Goal: Transaction & Acquisition: Purchase product/service

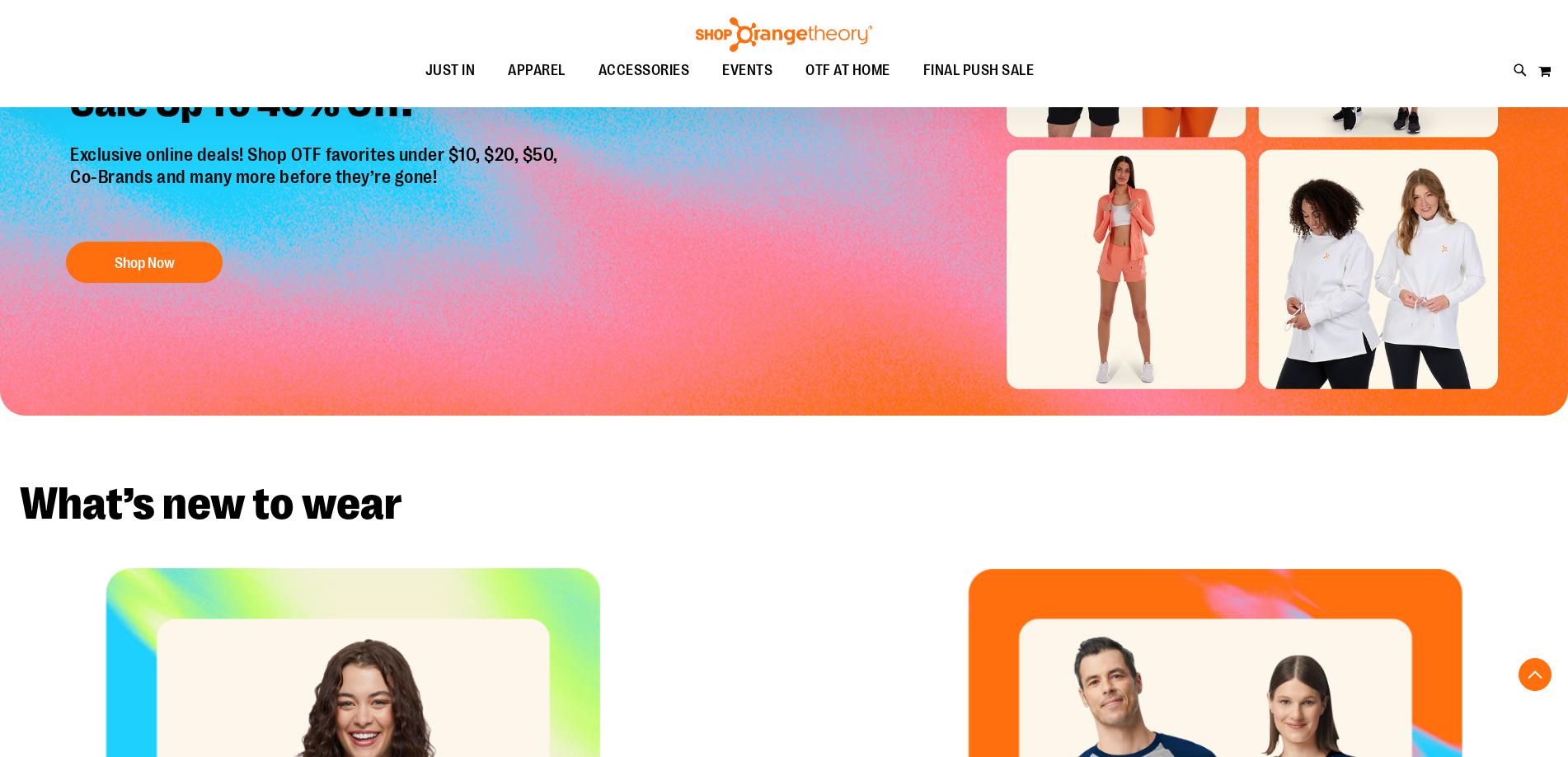
scroll to position [246, 0]
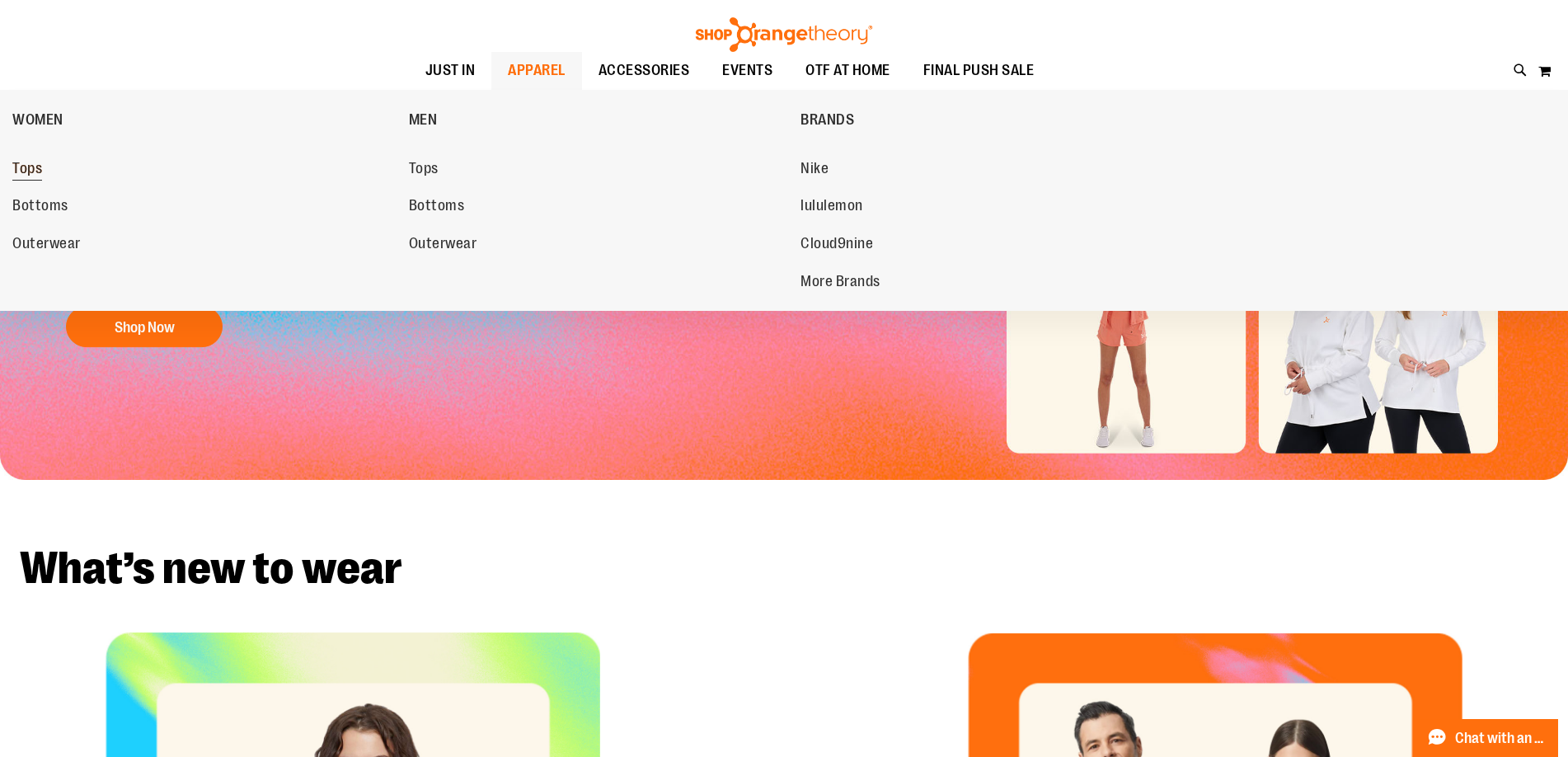
type input "**********"
click at [16, 169] on span "Tops" at bounding box center [27, 170] width 30 height 21
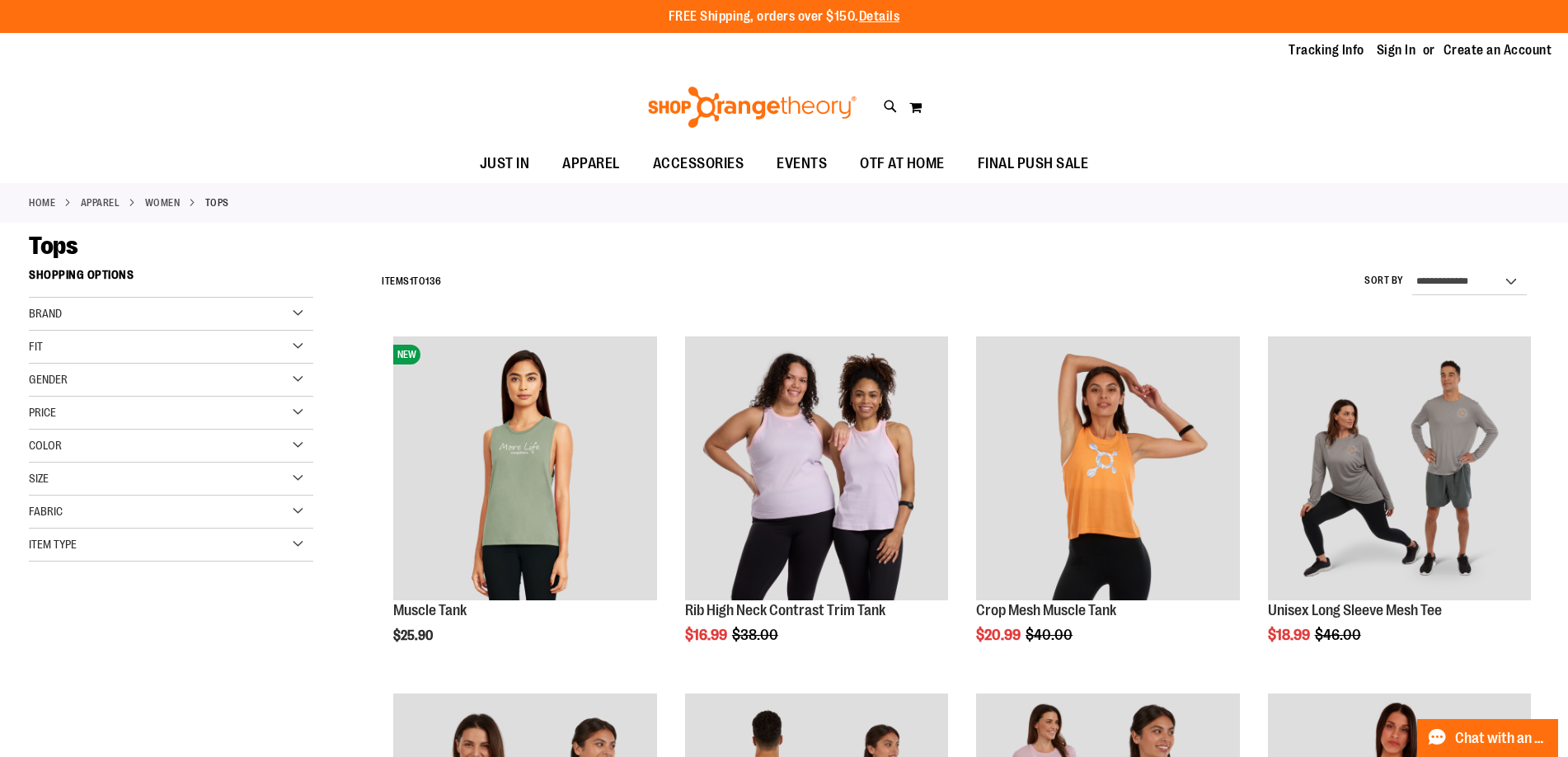
type input "**********"
click at [123, 412] on div "Price" at bounding box center [171, 413] width 284 height 33
click at [97, 449] on span "$24.99" at bounding box center [106, 446] width 41 height 17
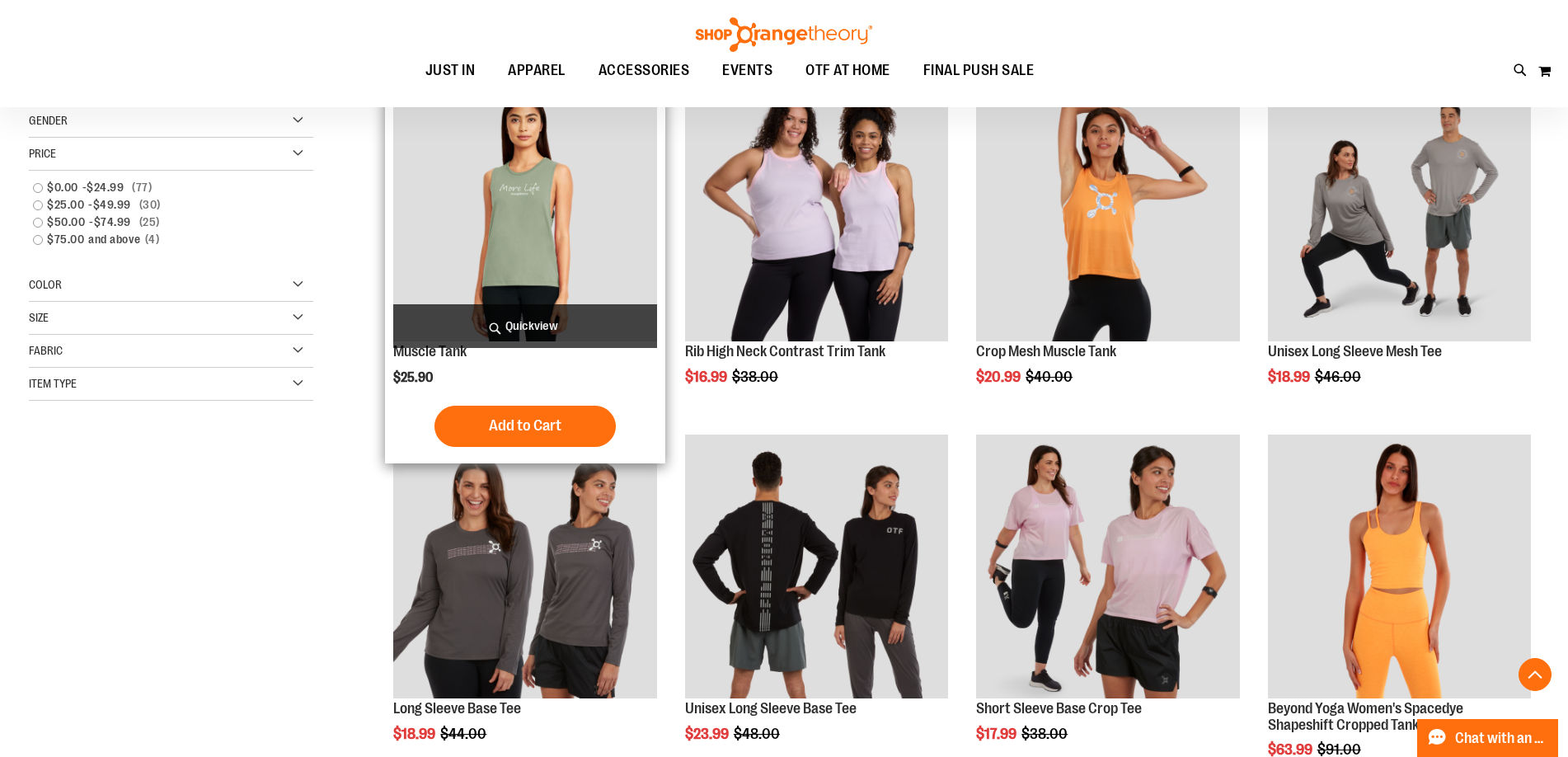
scroll to position [261, 0]
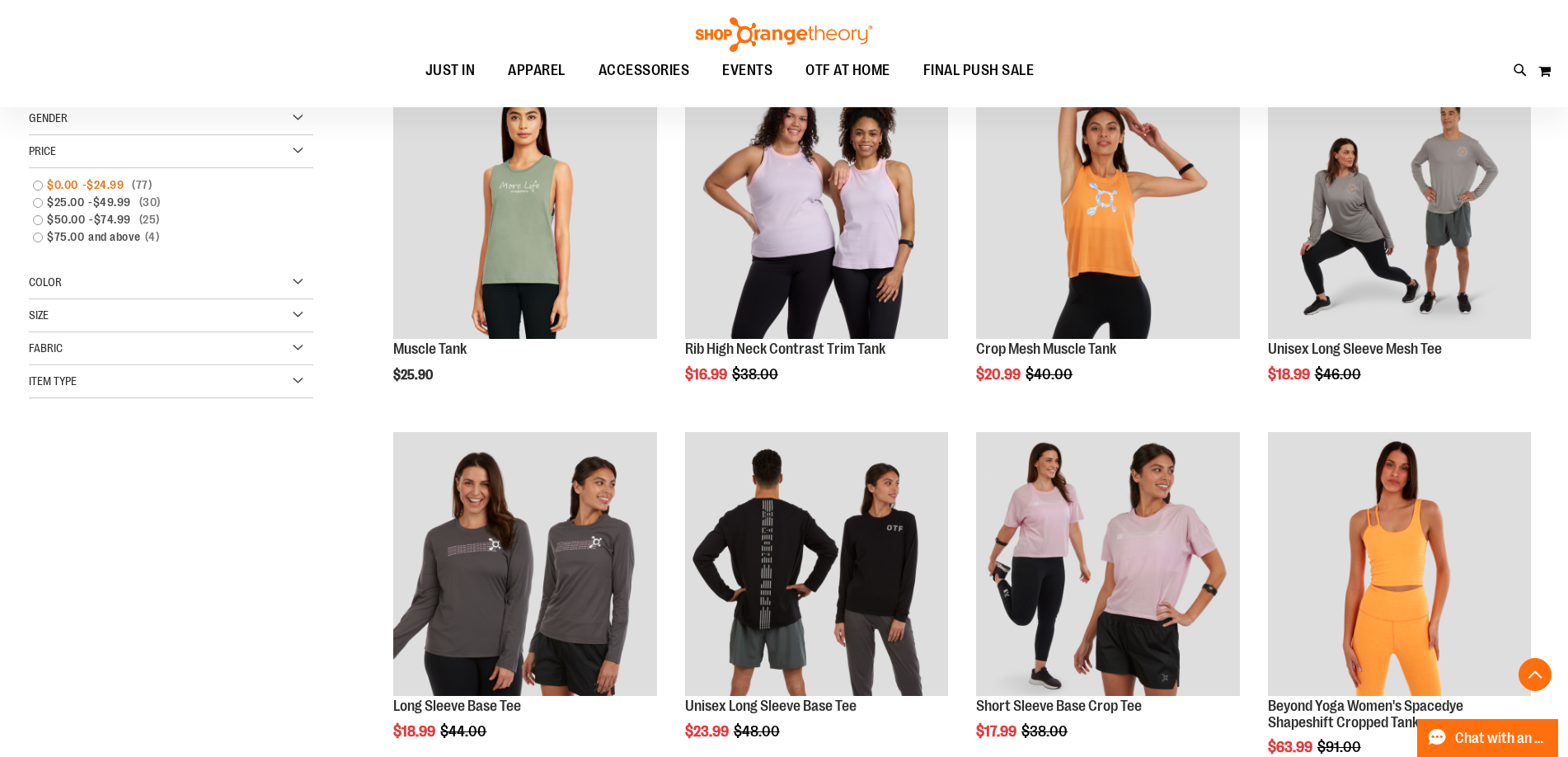
click at [42, 184] on link "$0.00 - $24.99 77 items" at bounding box center [161, 184] width 273 height 17
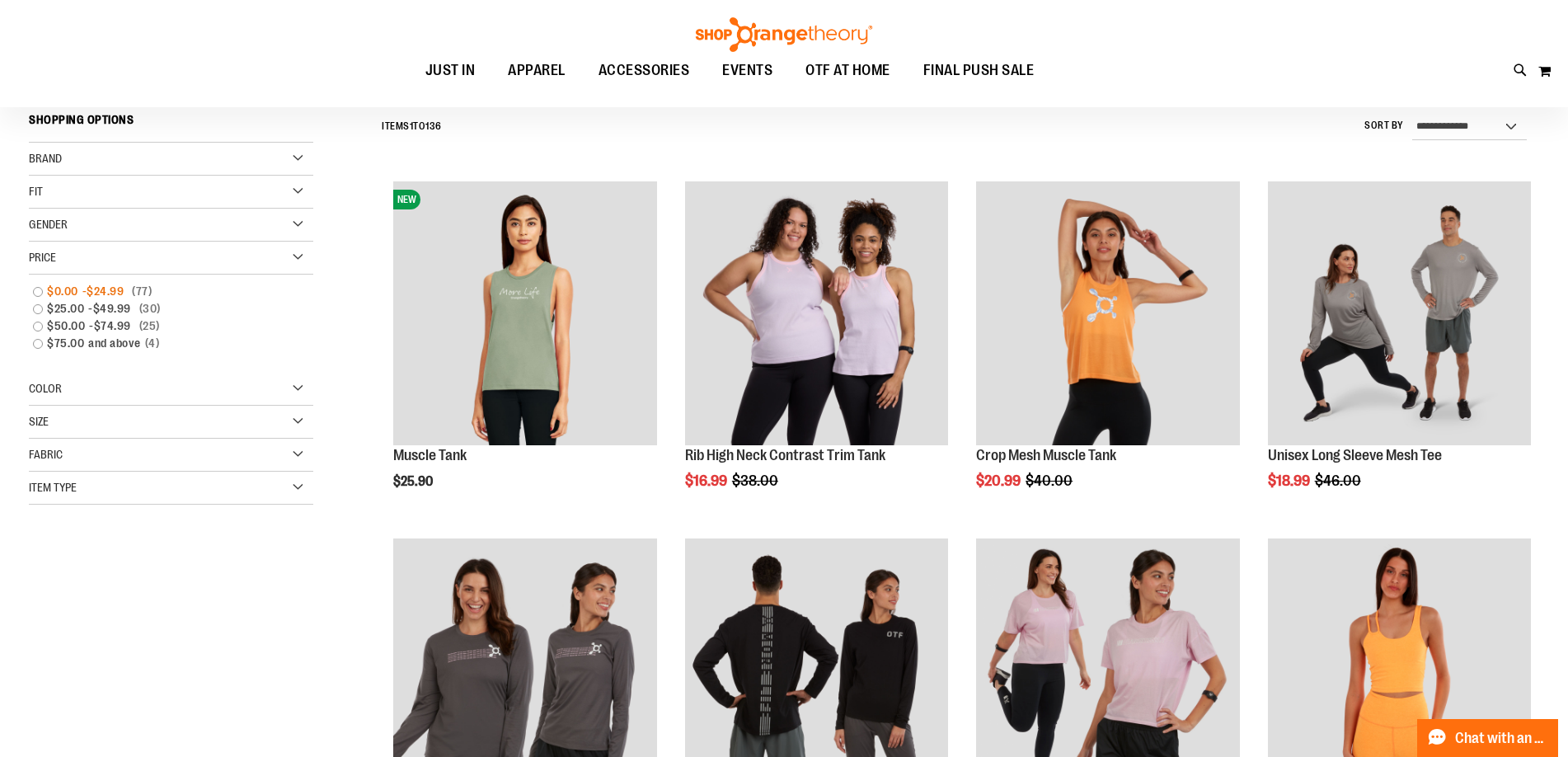
scroll to position [154, 0]
click at [34, 293] on link "$0.00 - $24.99 77 items" at bounding box center [161, 292] width 273 height 17
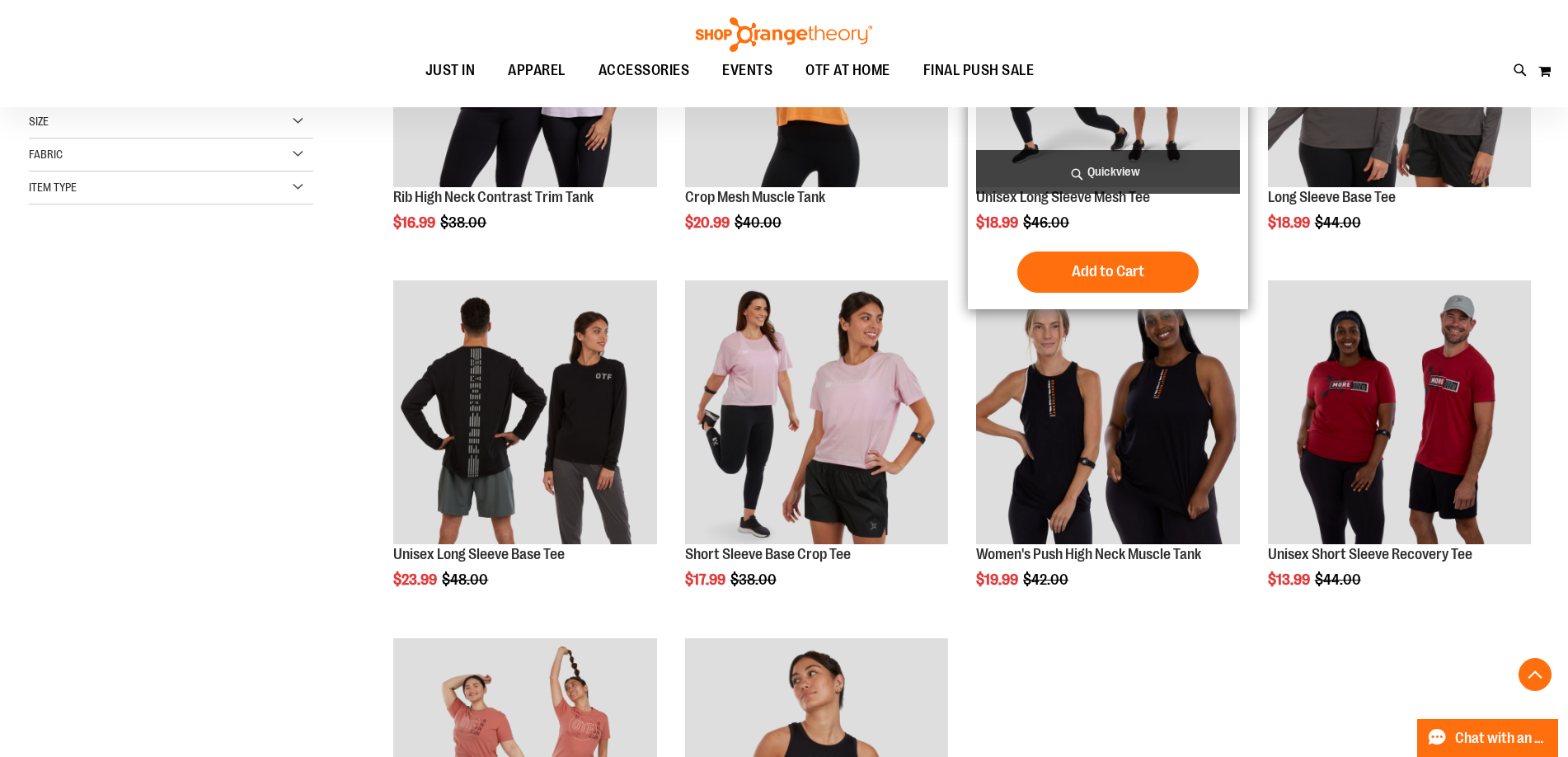
scroll to position [483, 0]
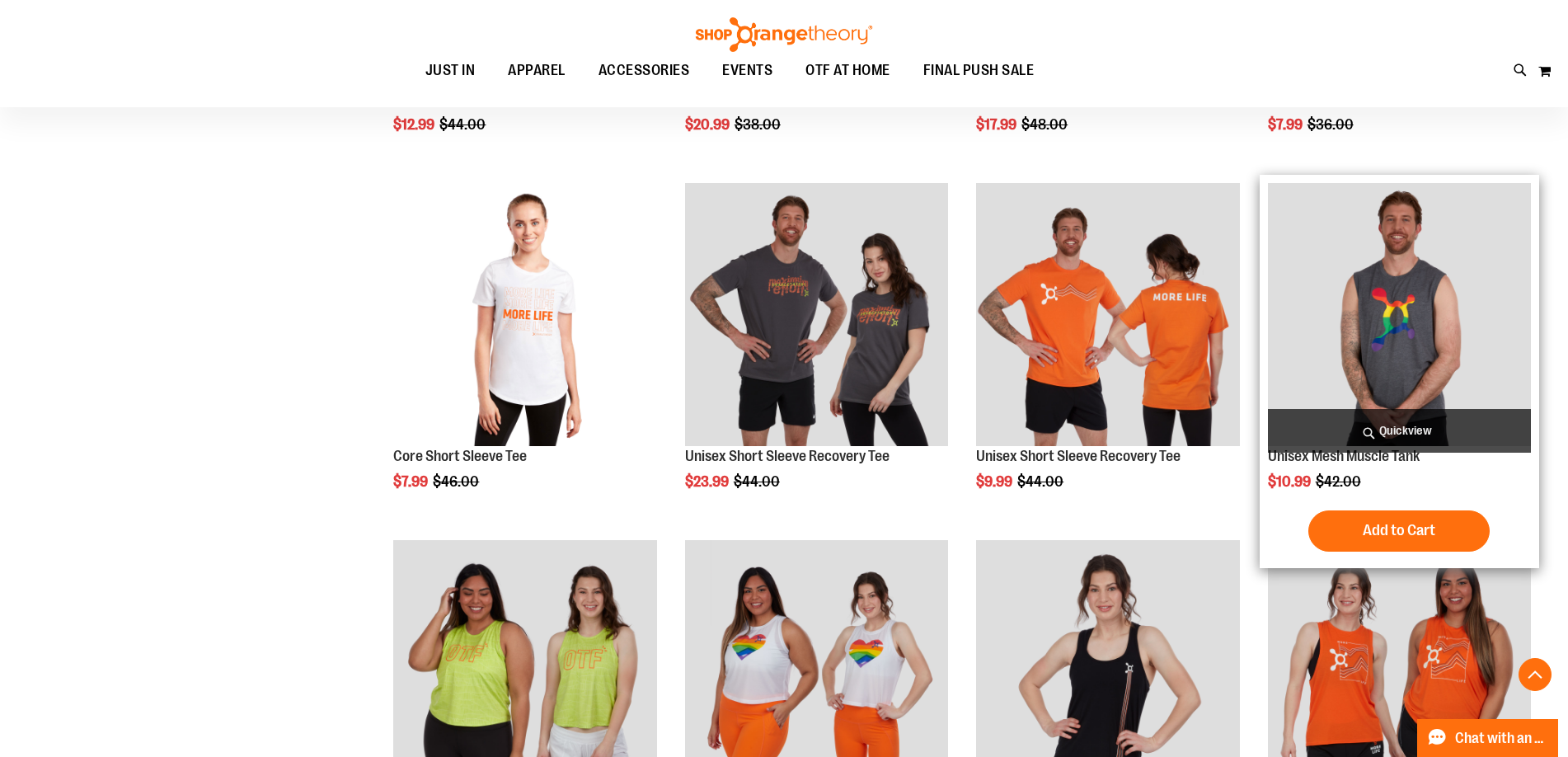
scroll to position [1226, 0]
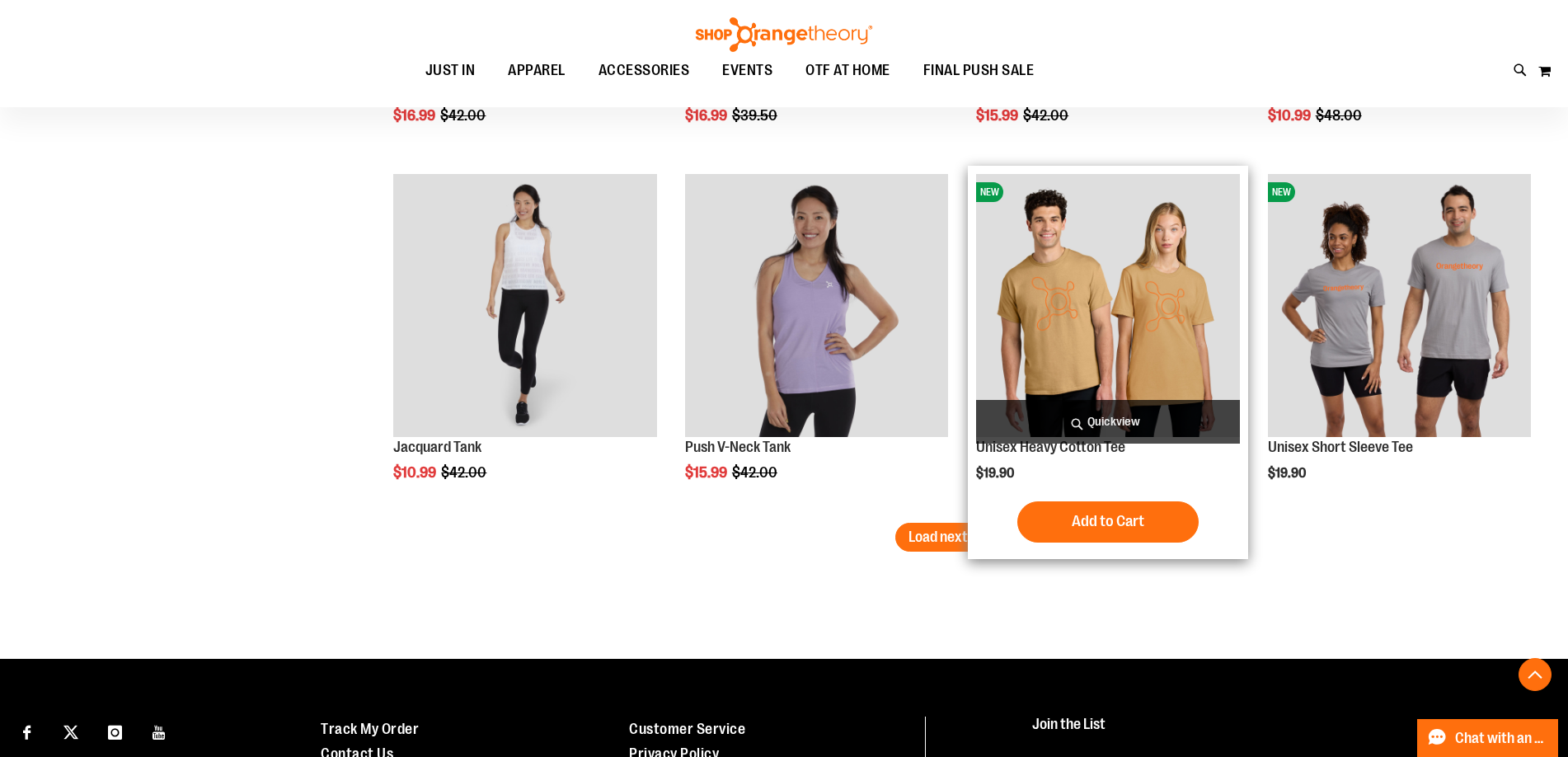
scroll to position [3041, 0]
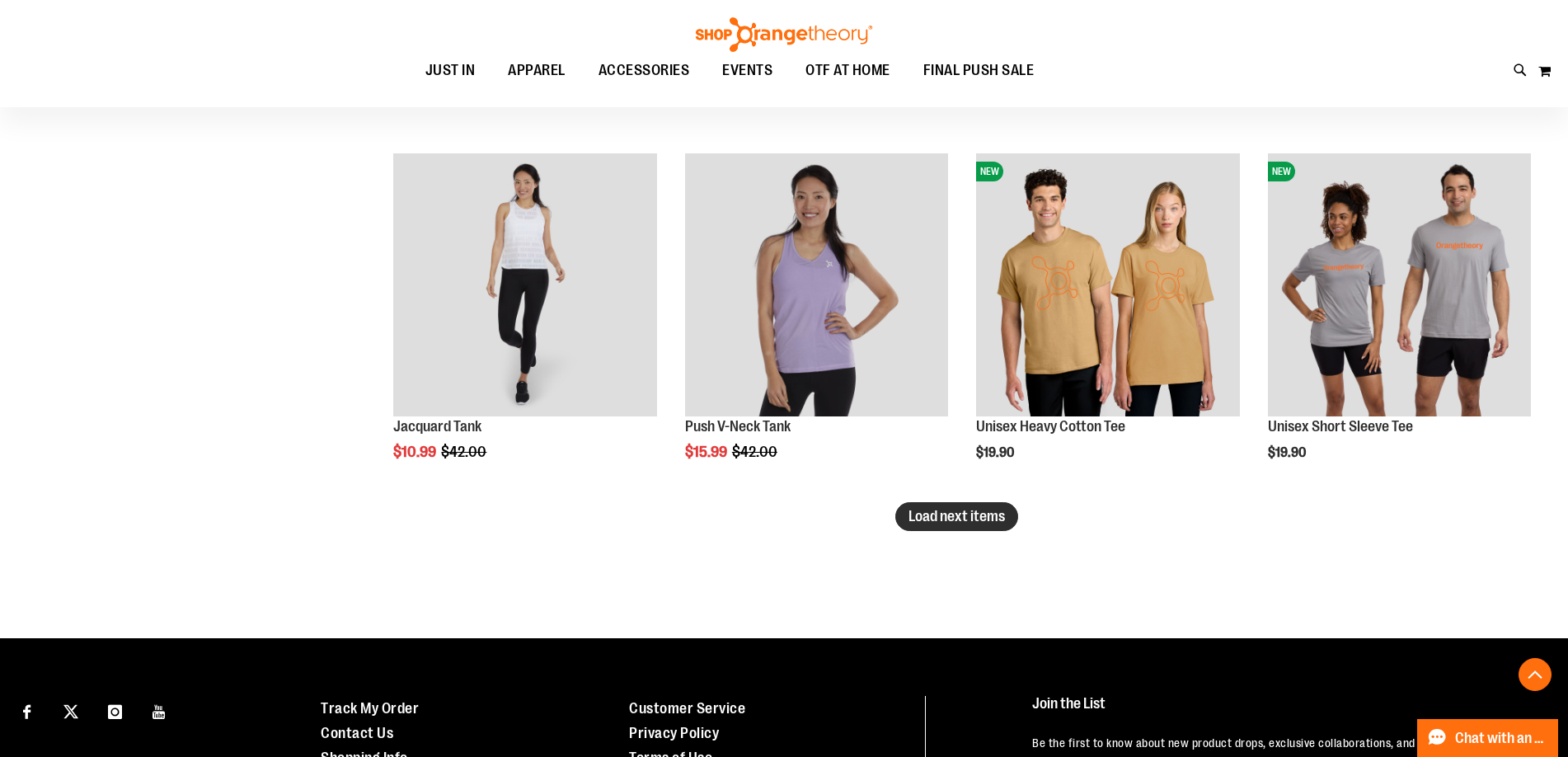
click at [933, 522] on span "Load next items" at bounding box center [957, 516] width 96 height 16
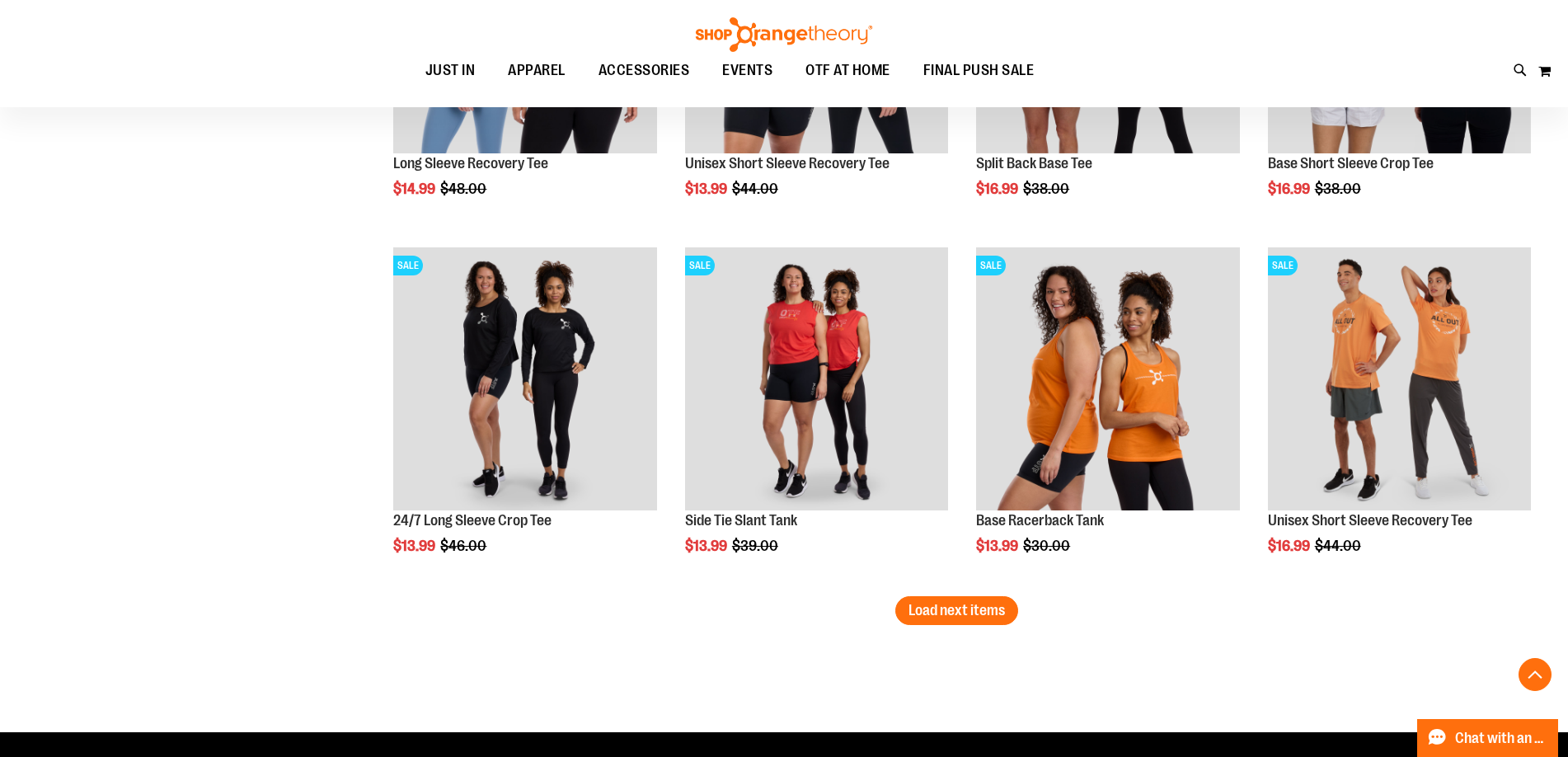
scroll to position [4030, 0]
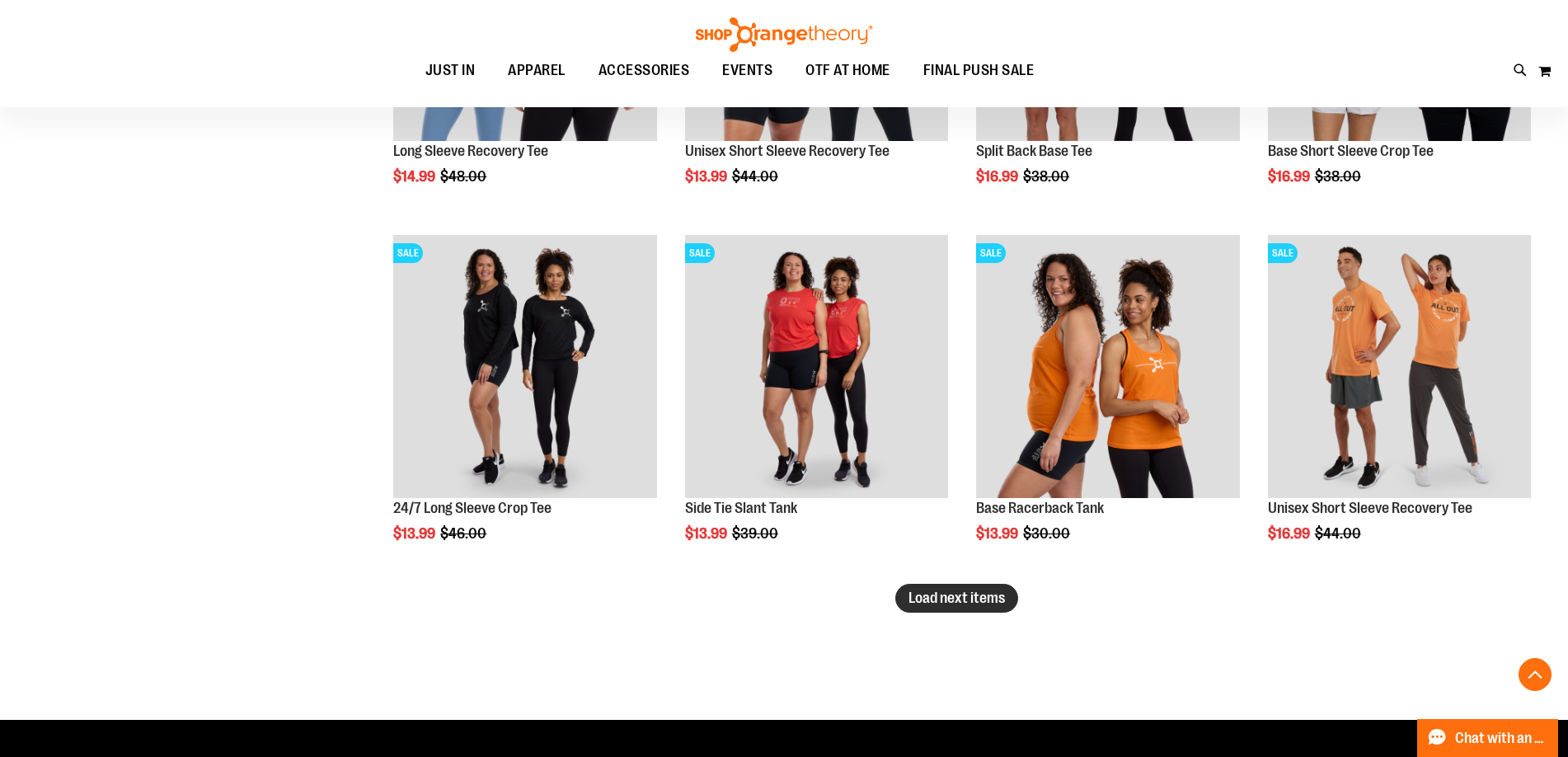
click at [982, 603] on span "Load next items" at bounding box center [957, 598] width 96 height 16
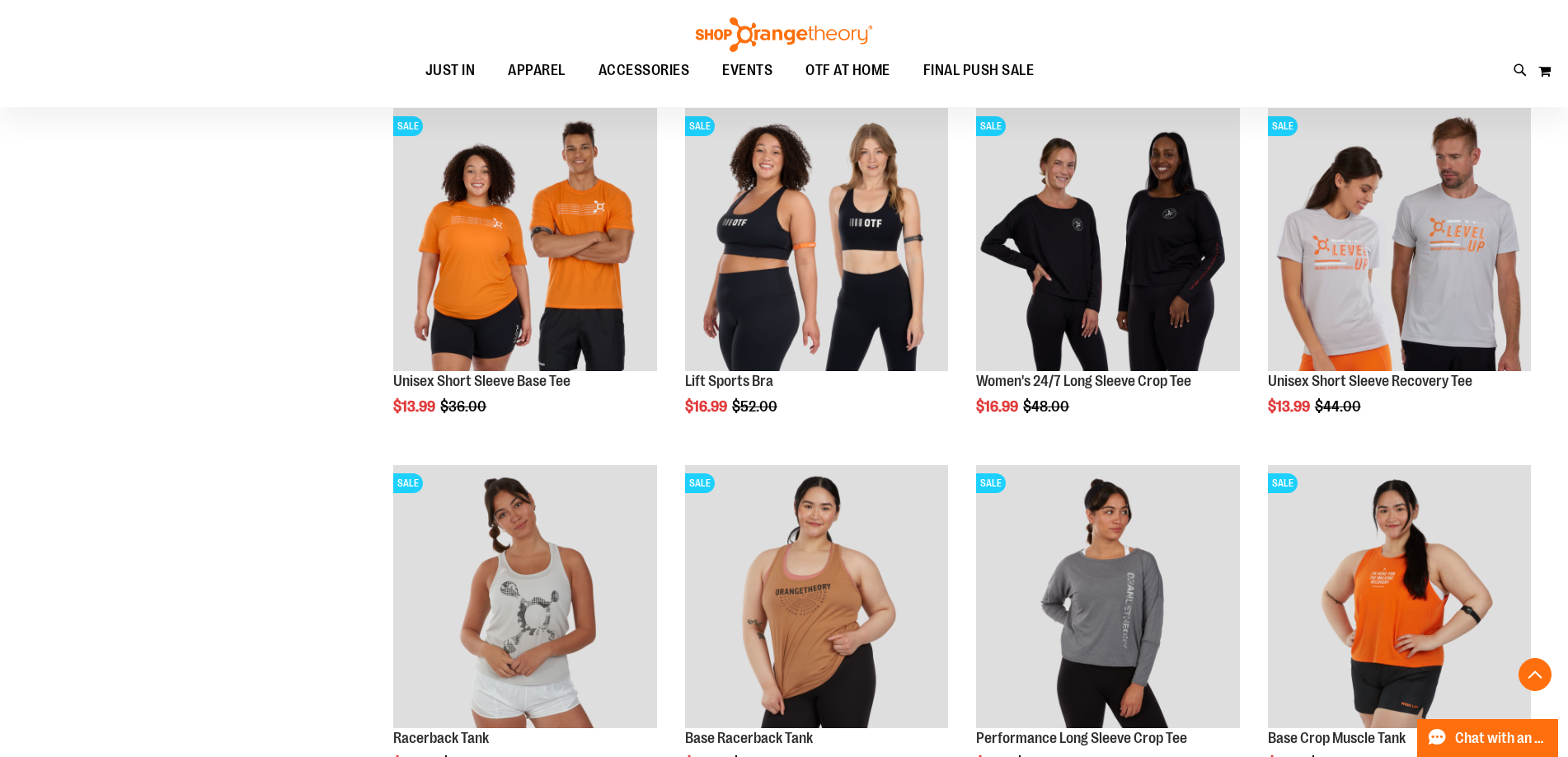
scroll to position [5020, 0]
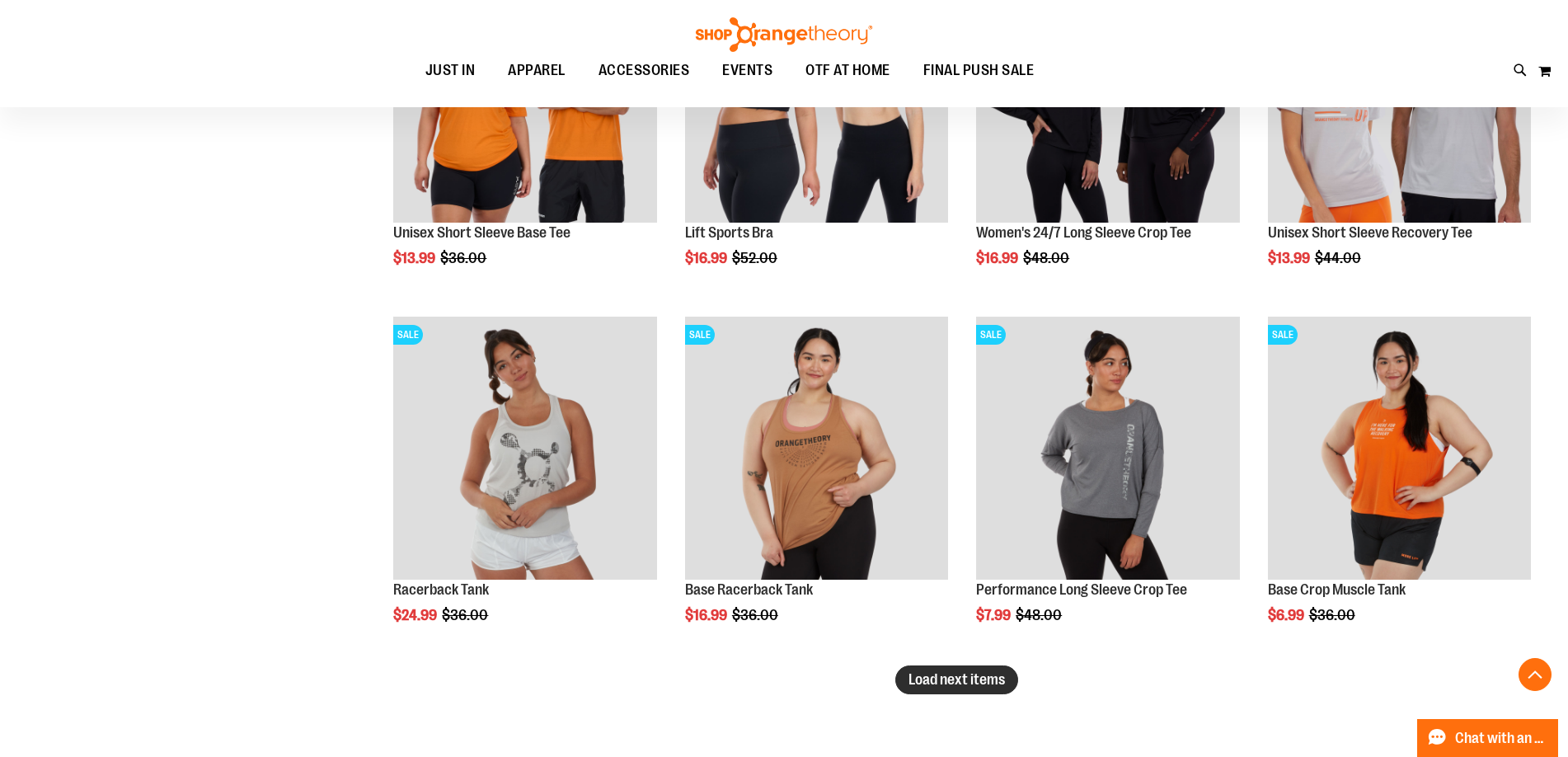
click at [928, 683] on span "Load next items" at bounding box center [957, 680] width 96 height 16
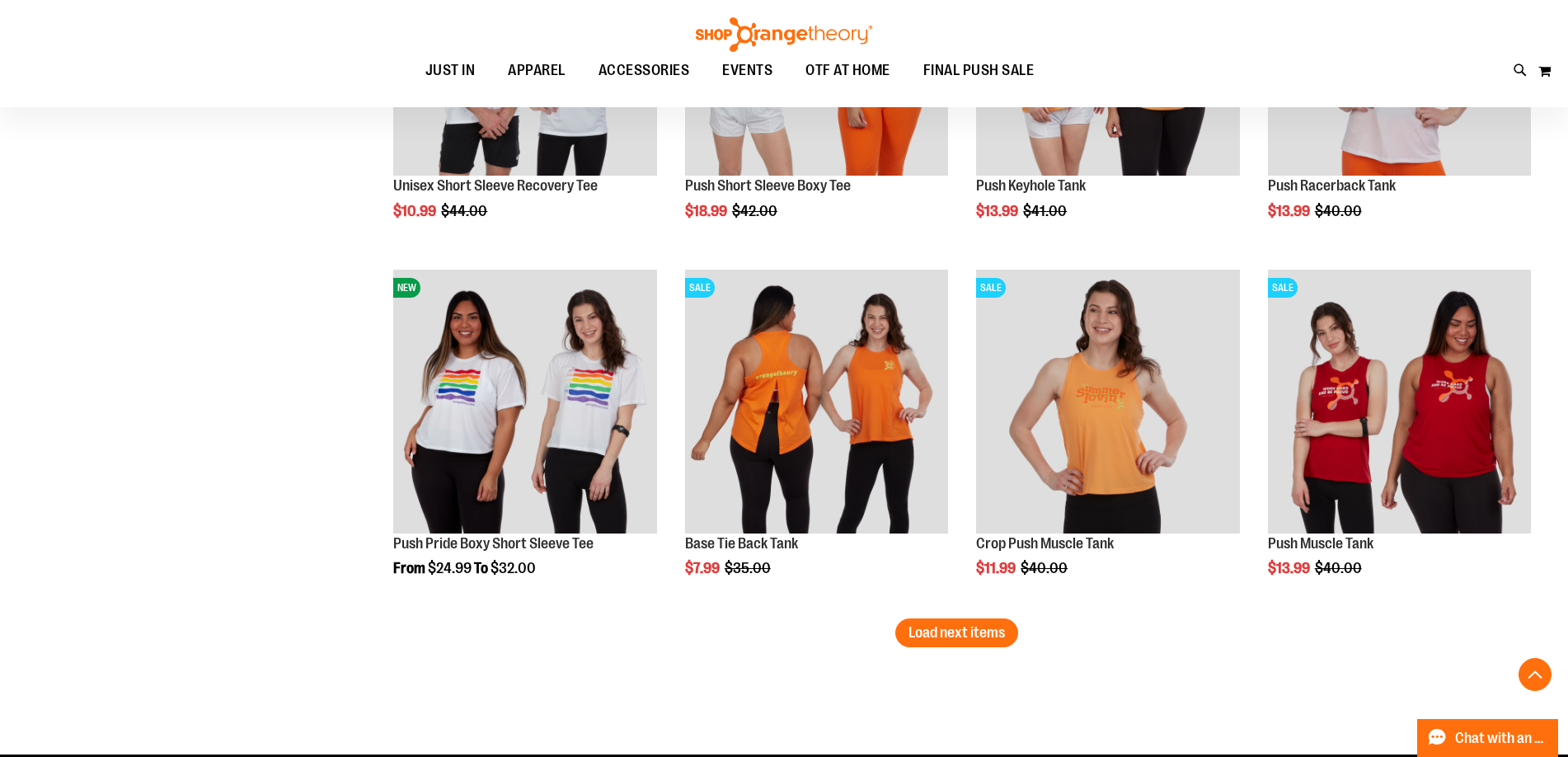
scroll to position [6175, 0]
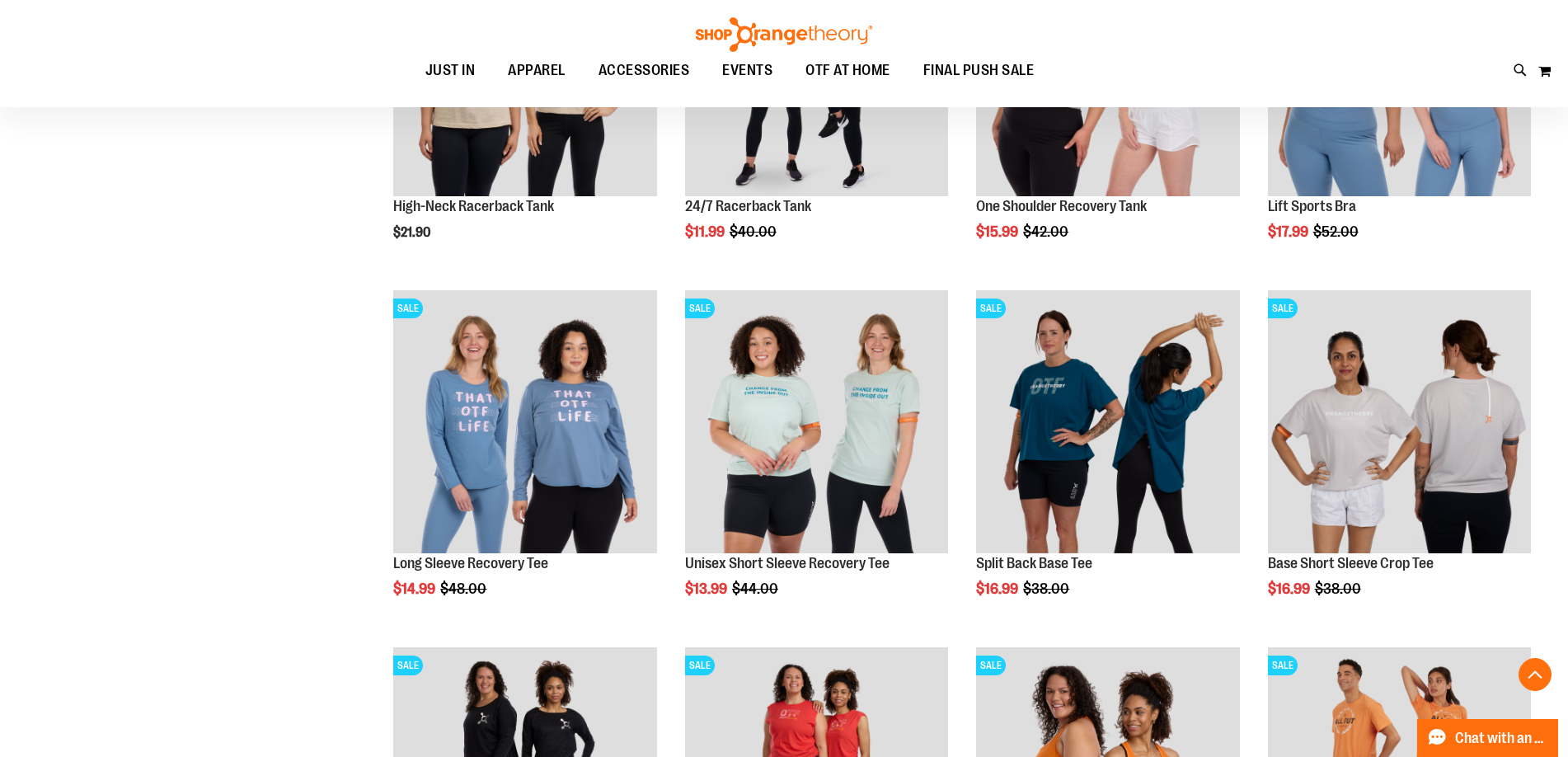
scroll to position [2958, 0]
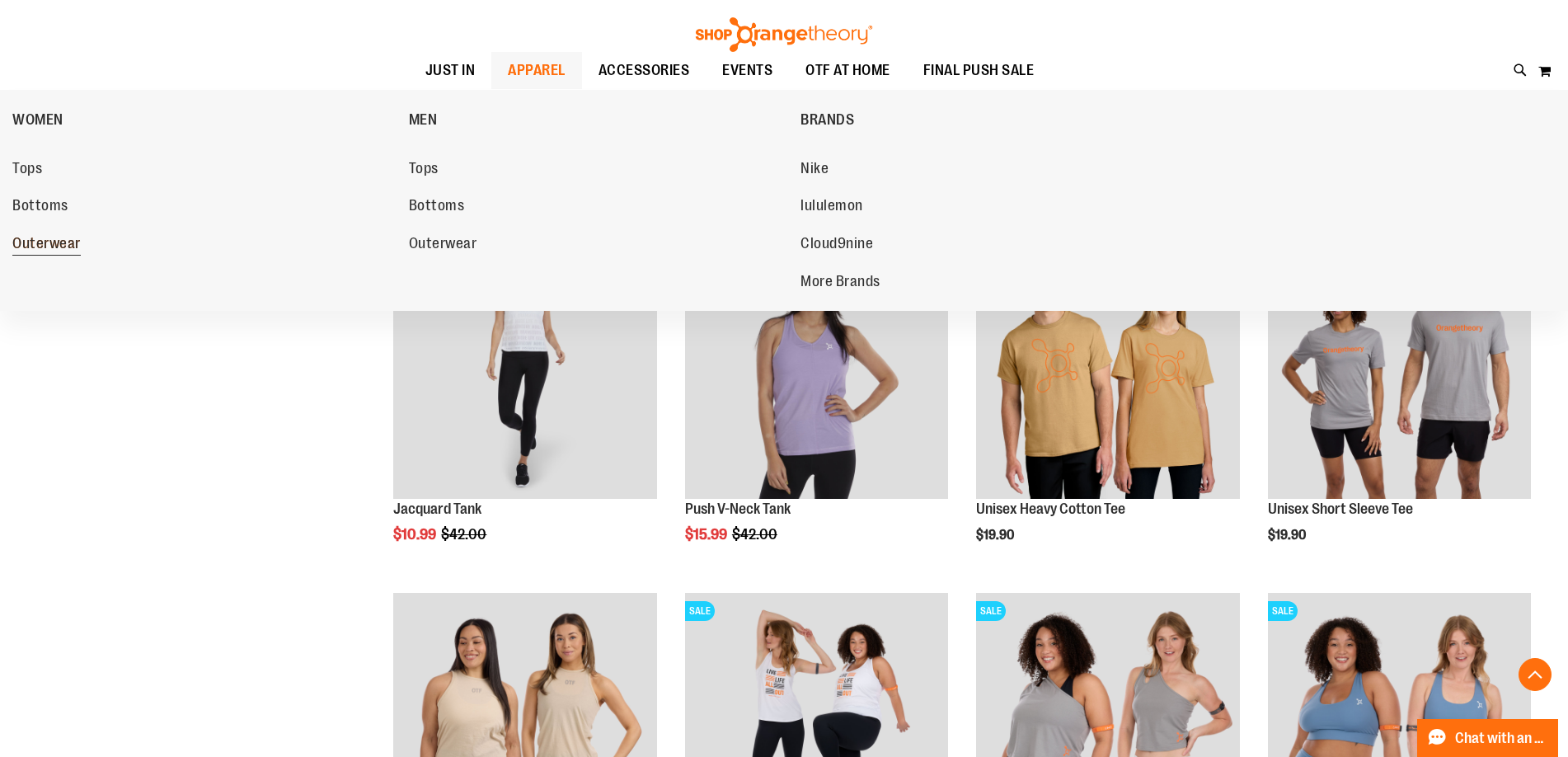
click at [49, 244] on span "Outerwear" at bounding box center [46, 245] width 68 height 21
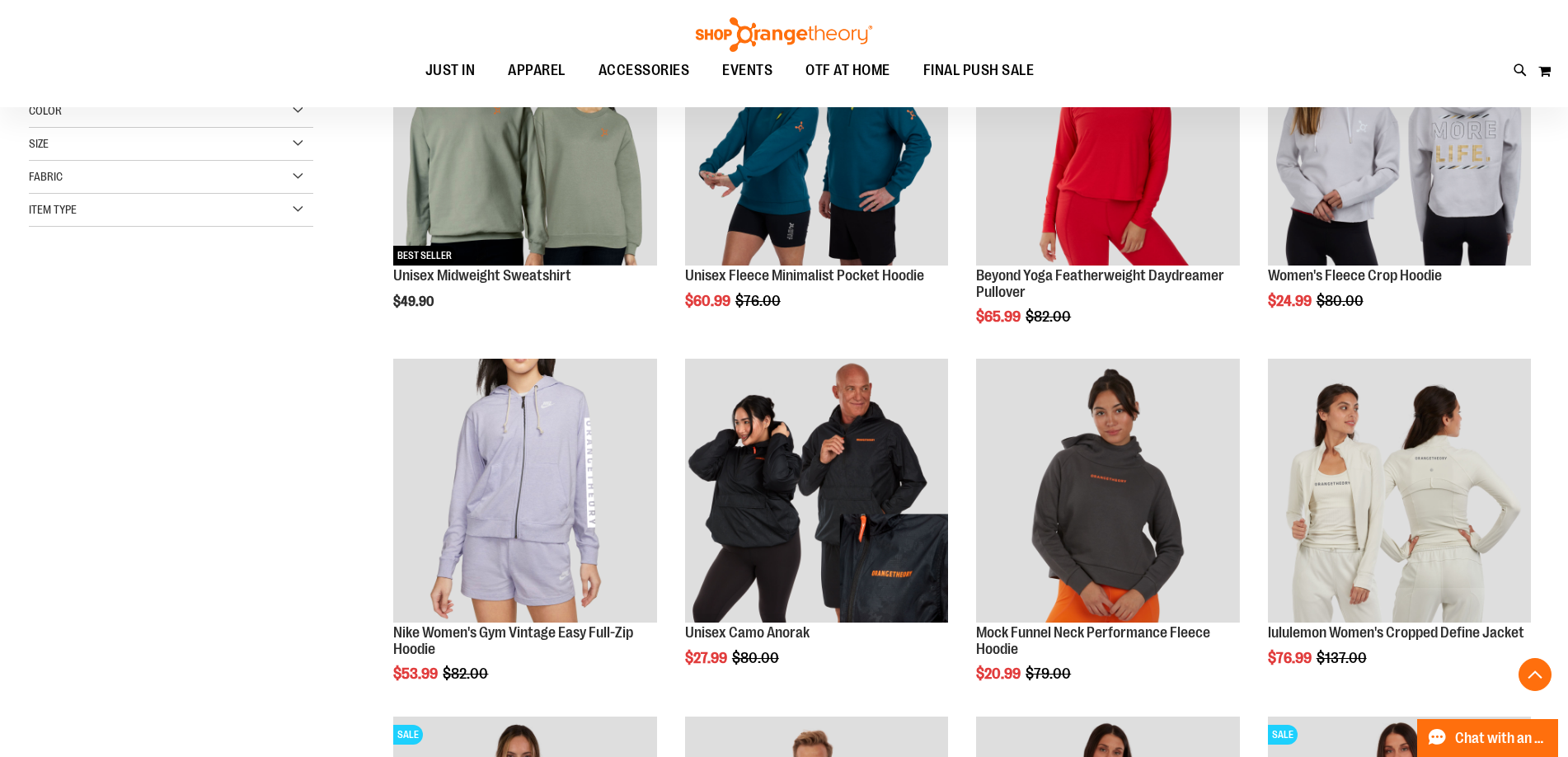
scroll to position [494, 0]
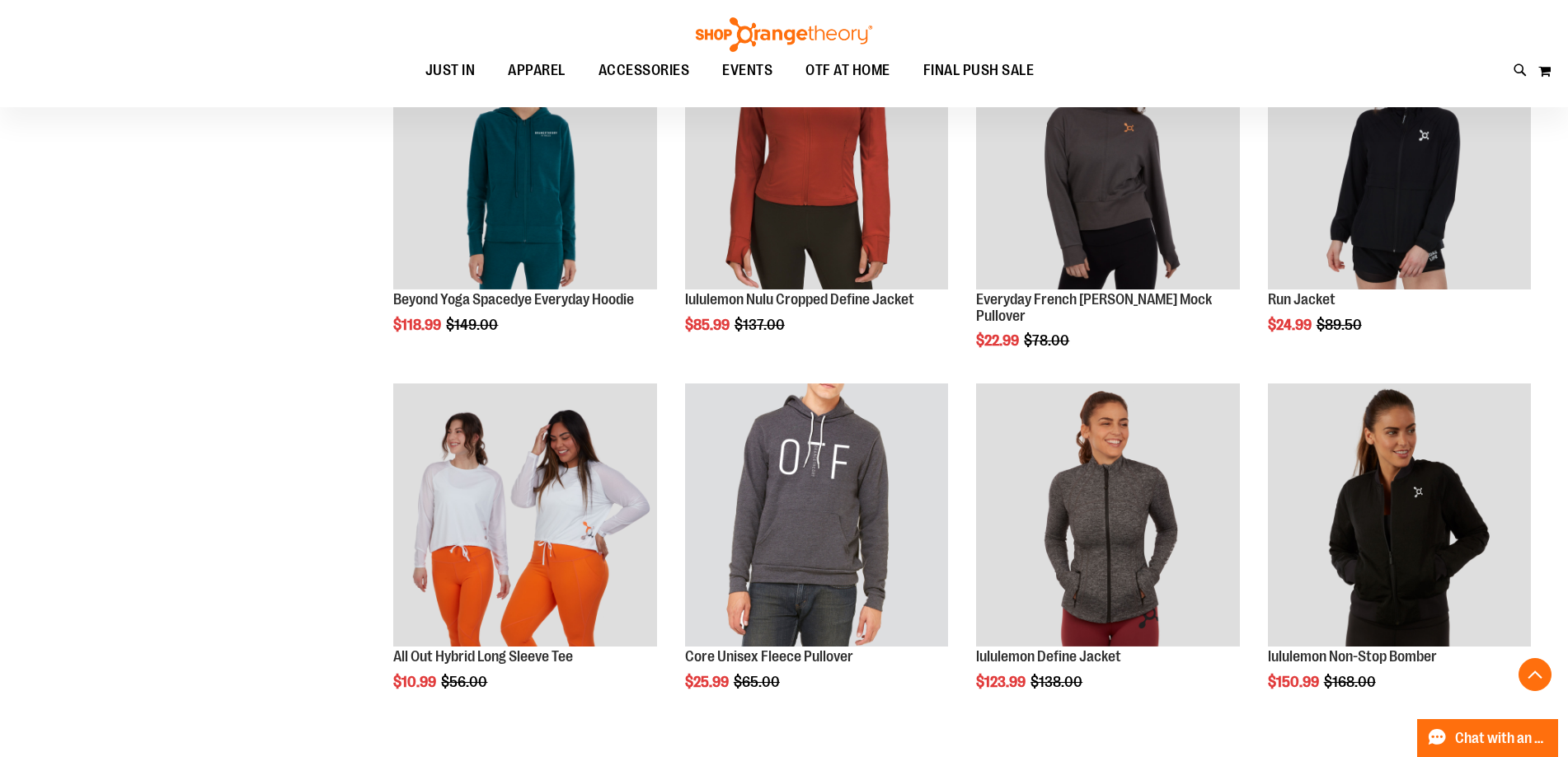
scroll to position [1401, 0]
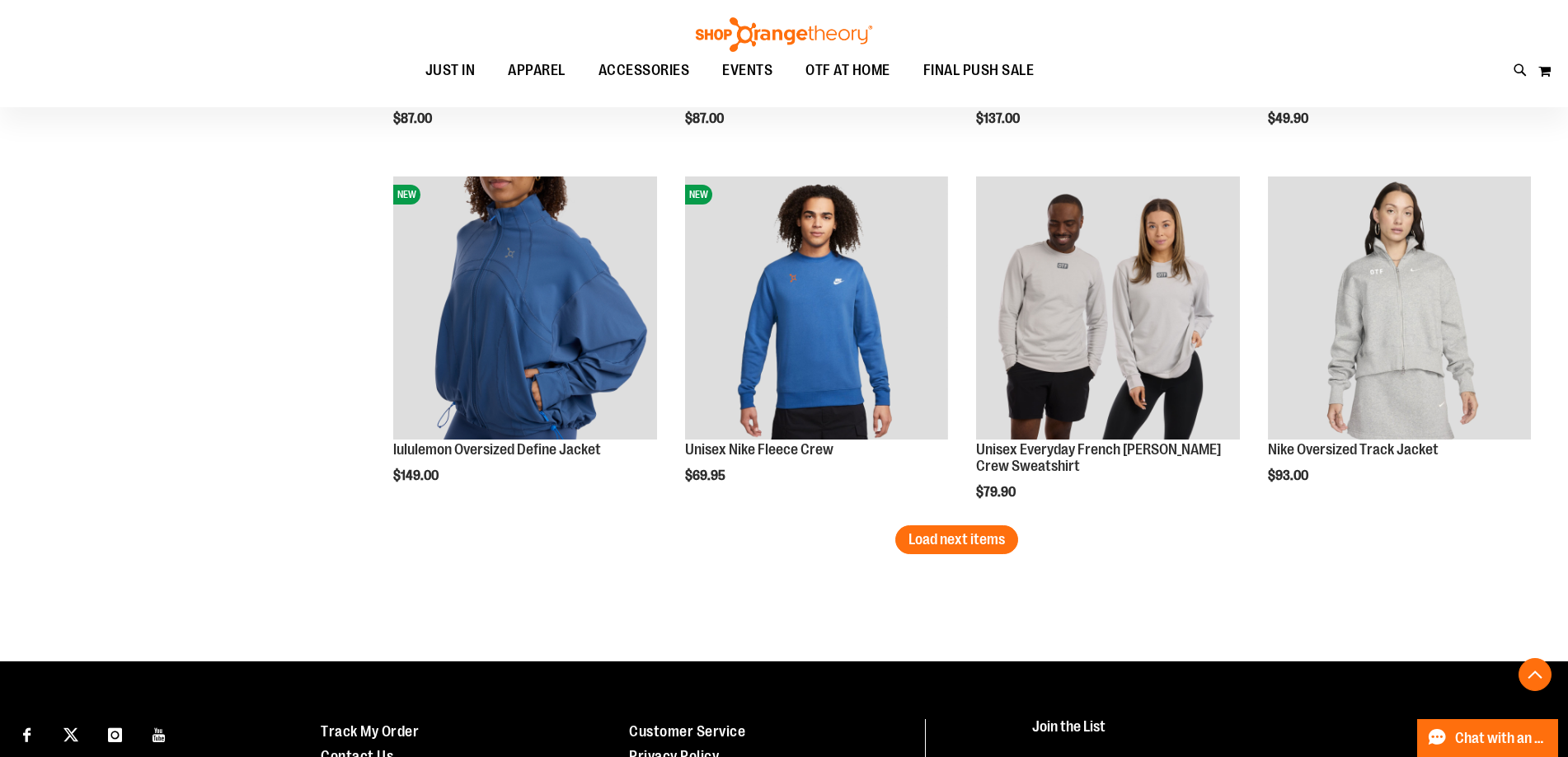
scroll to position [3052, 0]
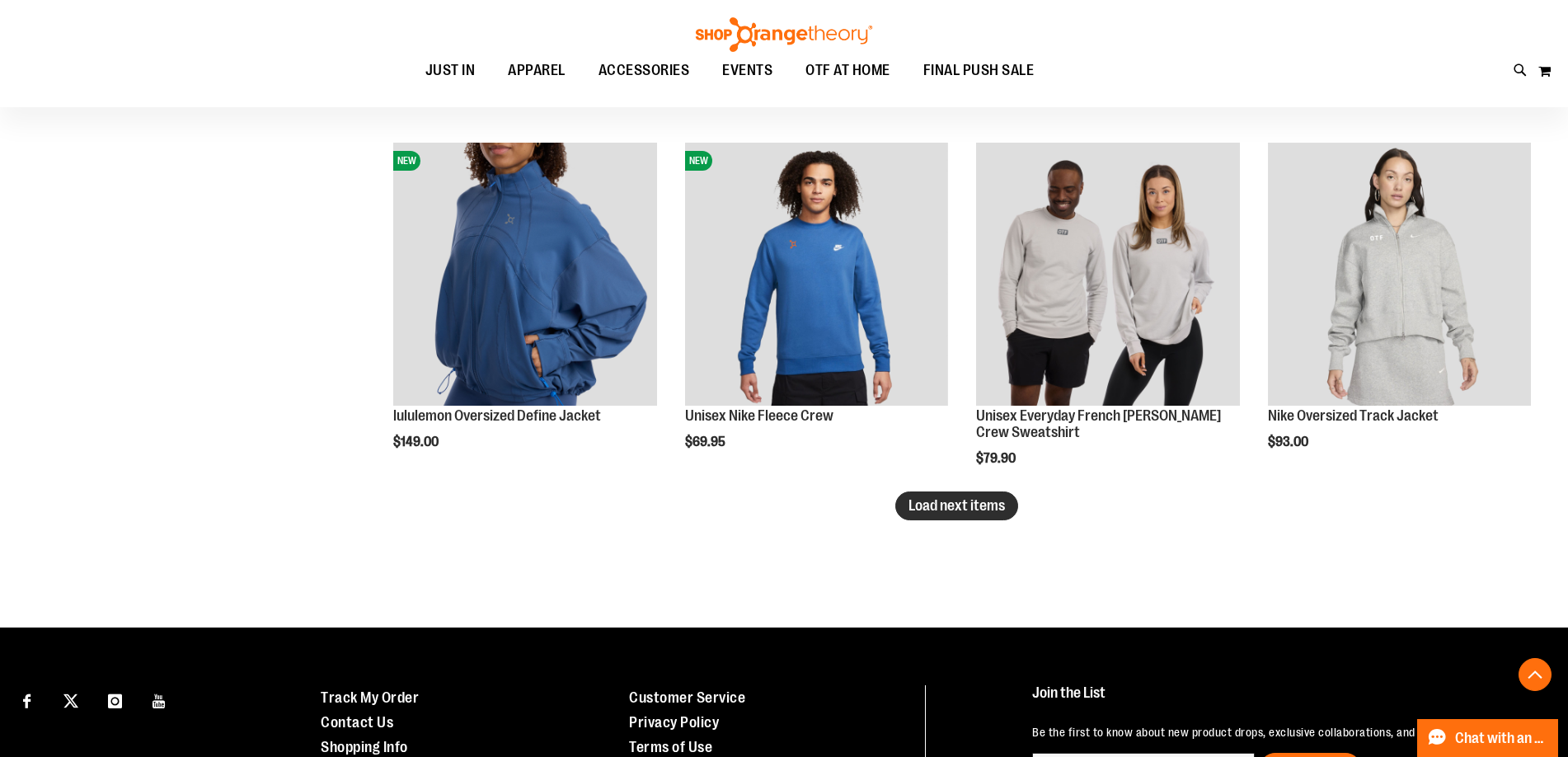
type input "**********"
click at [967, 515] on button "Load next items" at bounding box center [957, 506] width 123 height 29
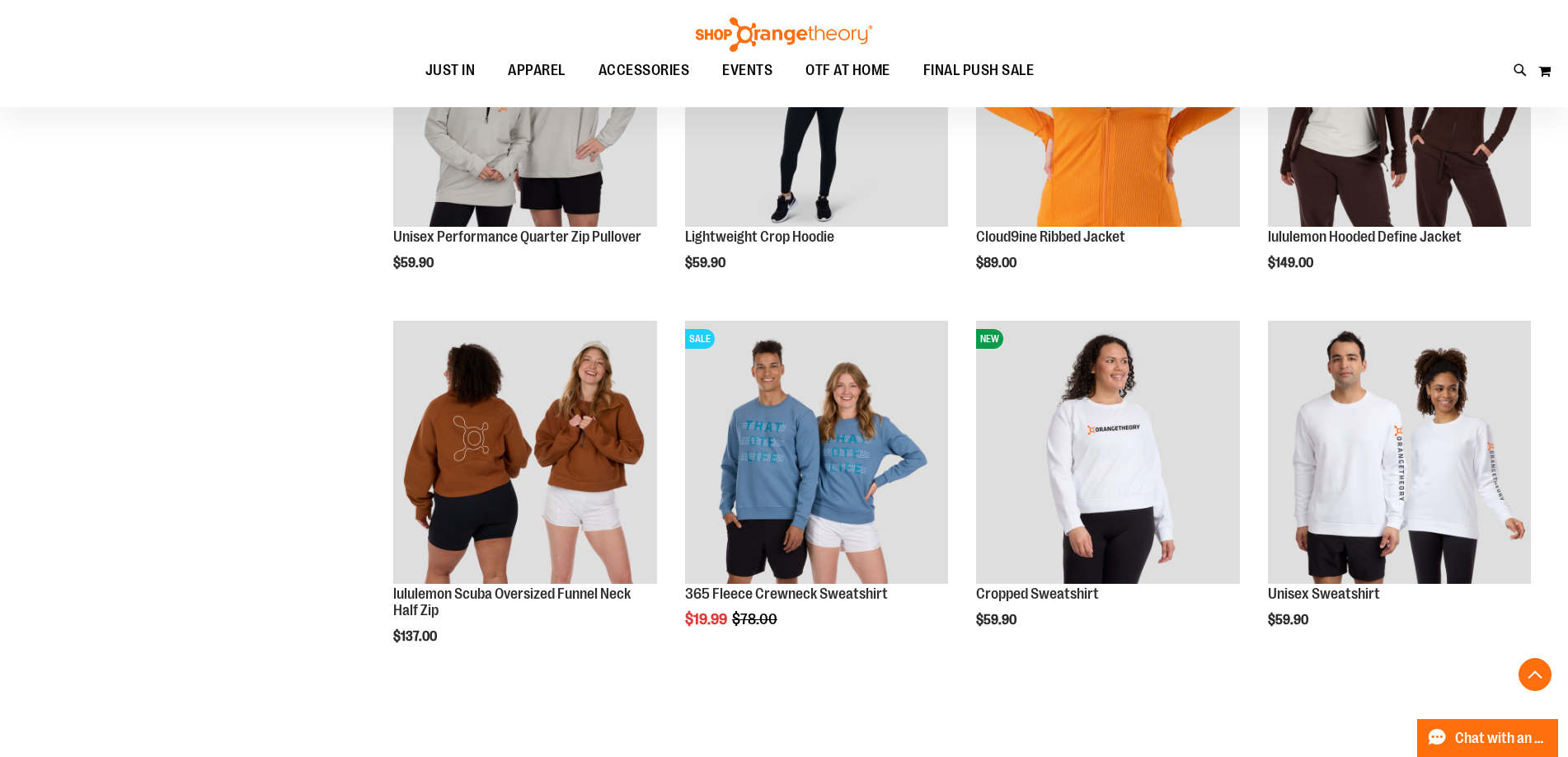
scroll to position [3959, 0]
